Goal: Information Seeking & Learning: Check status

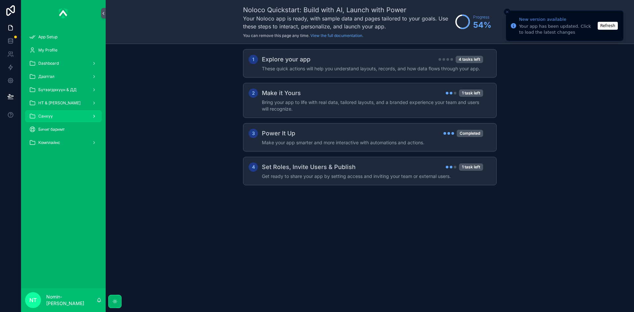
click at [83, 117] on div "Санхүү" at bounding box center [63, 116] width 69 height 11
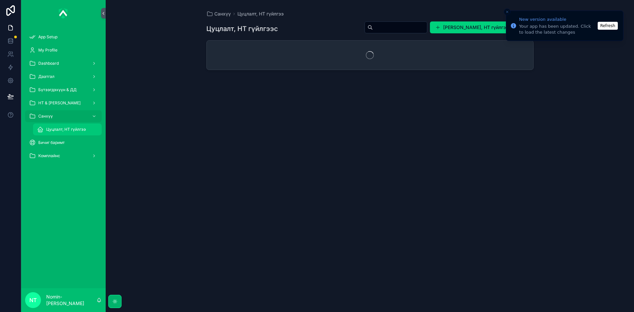
click at [84, 131] on span "Цуцлалт, НТ гүйлгээ" at bounding box center [66, 129] width 40 height 5
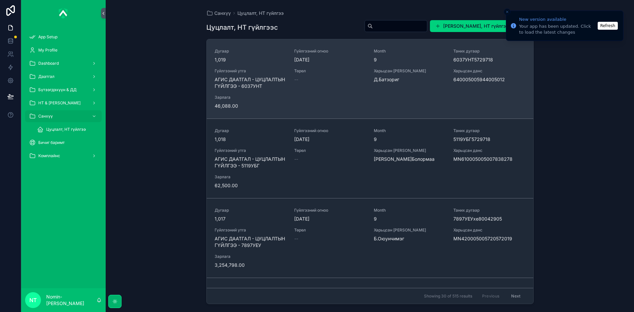
click at [387, 90] on div "Дугаар 1,019 Гүйлгээний огноо [DATE] Month 9 Таних дугаар 6037УНТ5729718 Гүйлгэ…" at bounding box center [369, 79] width 311 height 61
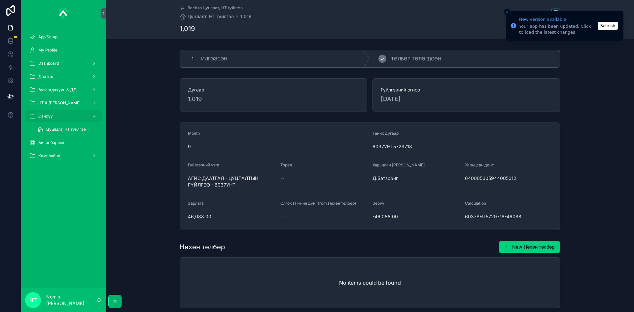
click at [391, 56] on span "ТӨЛБӨР ТӨЛӨГДСӨН" at bounding box center [416, 58] width 50 height 7
click at [513, 181] on div "640005005944005012" at bounding box center [508, 178] width 87 height 11
copy span "640005005944005012"
drag, startPoint x: 184, startPoint y: 177, endPoint x: 239, endPoint y: 188, distance: 55.5
click at [239, 188] on form "Month 9 Таних дугаар 6037УНТ5729718 Гүйлгээний утга АГИС ДААТГАЛ - ЦУЦЛАЛТЫН ГҮ…" at bounding box center [369, 176] width 379 height 107
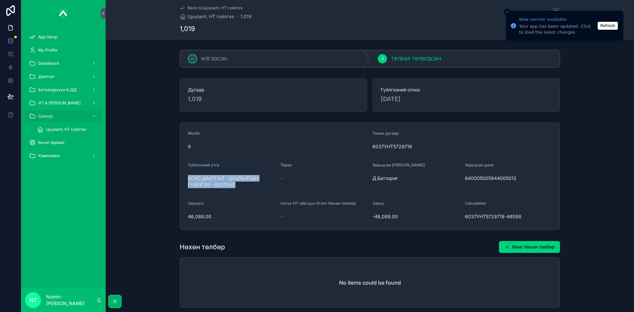
copy span "АГИС ДААТГАЛ - ЦУЦЛАЛТЫН ГҮЙЛГЭЭ - 6037УНТ"
drag, startPoint x: 73, startPoint y: 131, endPoint x: 78, endPoint y: 129, distance: 4.7
click at [73, 131] on span "Цуцлалт, НТ гүйлгээ" at bounding box center [66, 129] width 40 height 5
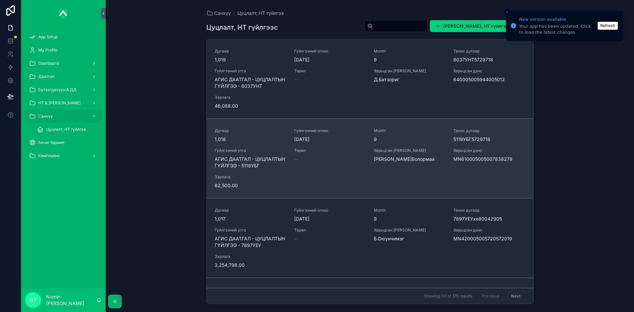
click at [309, 152] on span "Төрөл" at bounding box center [330, 150] width 72 height 5
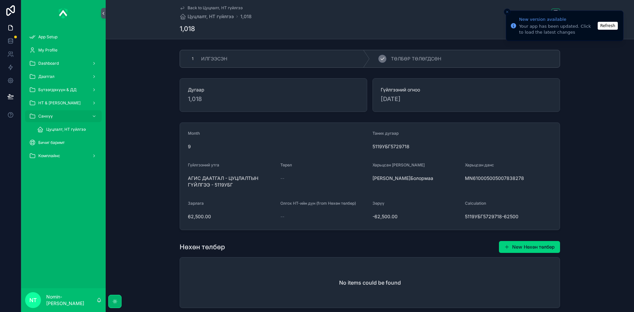
click at [403, 59] on span "ТӨЛБӨР ТӨЛӨГДСӨН" at bounding box center [416, 58] width 50 height 7
drag, startPoint x: 520, startPoint y: 178, endPoint x: 520, endPoint y: 186, distance: 8.6
drag, startPoint x: 200, startPoint y: 216, endPoint x: 209, endPoint y: 217, distance: 9.0
click at [209, 217] on span "62,500.00" at bounding box center [231, 216] width 87 height 7
drag, startPoint x: 185, startPoint y: 177, endPoint x: 252, endPoint y: 193, distance: 68.8
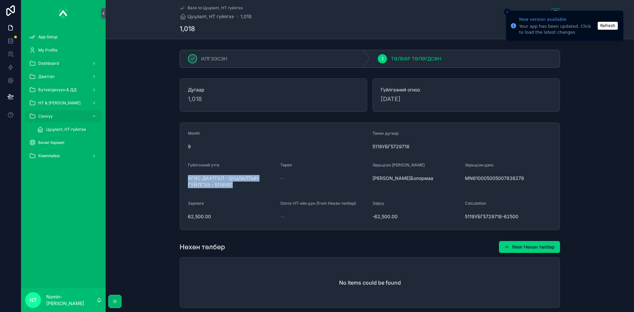
click at [252, 193] on form "Month 9 Таних дугаар 5119УБГ5729718 Гүйлгээний утга АГИС ДААТГАЛ - ЦУЦЛАЛТЫН ГҮ…" at bounding box center [369, 176] width 379 height 107
copy span "АГИС ДААТГАЛ - ЦУЦЛАЛТЫН ГҮЙЛГЭЭ - 5119УБГ"
click at [388, 61] on div "2 ТӨЛБӨР ТӨЛӨГДСӨН" at bounding box center [465, 58] width 190 height 17
